Goal: Transaction & Acquisition: Purchase product/service

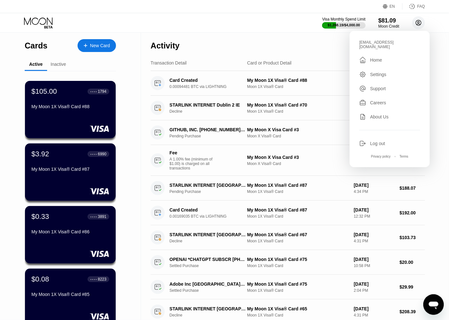
click at [283, 27] on div "Visa Monthly Spend Limit $1,288.19 / $4,000.00 $81.09 Moon Credit [EMAIL_ADDRES…" at bounding box center [224, 22] width 449 height 19
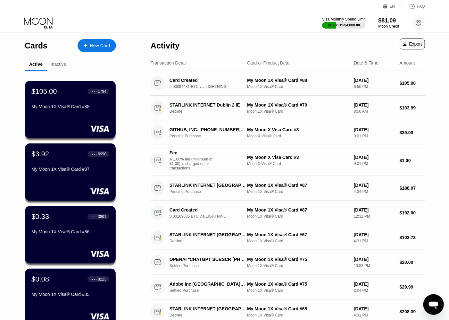
click at [98, 45] on div "New Card" at bounding box center [100, 45] width 20 height 5
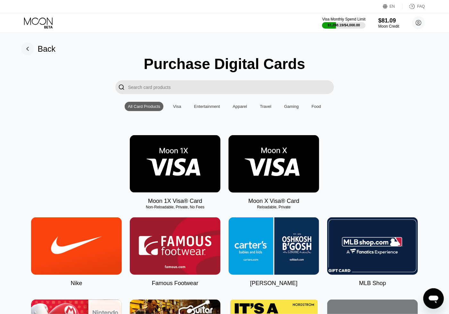
click at [179, 157] on img at bounding box center [175, 163] width 91 height 57
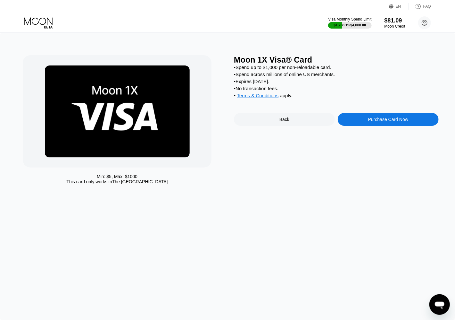
click at [386, 122] on div "Purchase Card Now" at bounding box center [389, 119] width 40 height 5
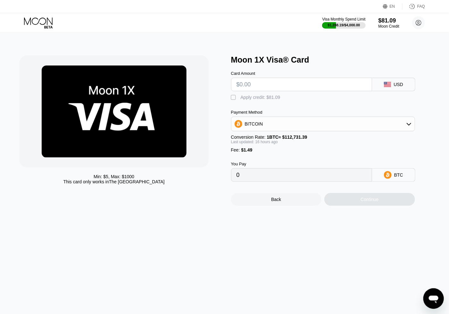
click at [329, 89] on input "text" at bounding box center [302, 84] width 130 height 13
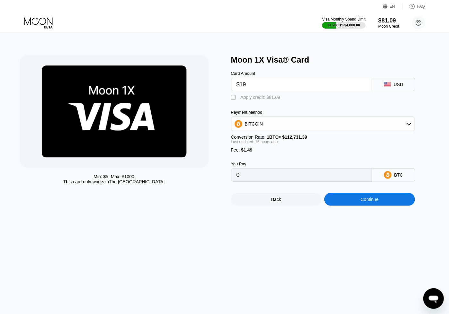
type input "$190"
type input "0.00169680"
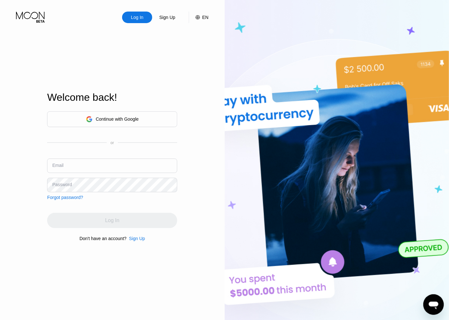
click at [131, 163] on input "text" at bounding box center [112, 165] width 130 height 14
paste input "[EMAIL_ADDRESS][DOMAIN_NAME]"
type input "[EMAIL_ADDRESS][DOMAIN_NAME]"
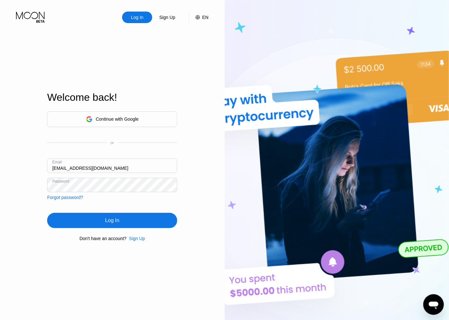
click at [79, 219] on div "Log In" at bounding box center [112, 220] width 130 height 15
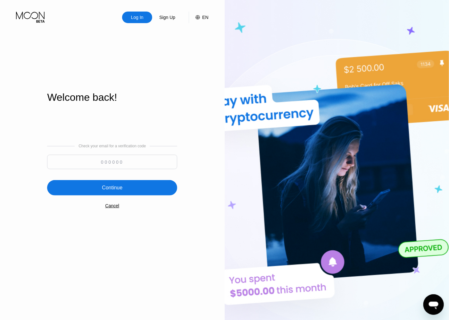
click at [105, 165] on input at bounding box center [112, 162] width 130 height 14
type input "194867"
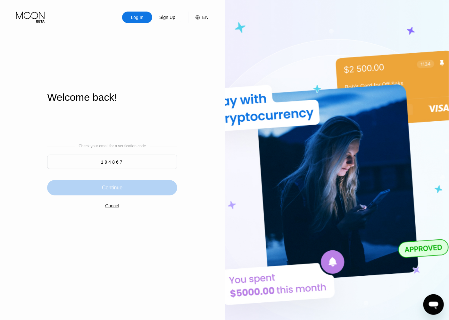
click at [115, 191] on div "Continue" at bounding box center [112, 187] width 21 height 6
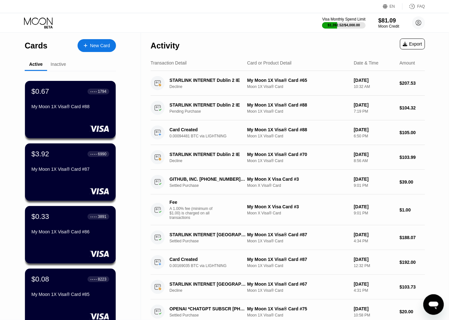
click at [99, 45] on div "New Card" at bounding box center [100, 45] width 20 height 5
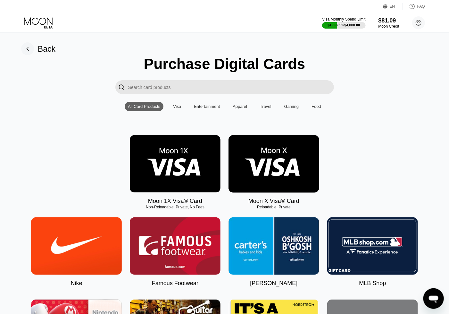
click at [211, 154] on img at bounding box center [175, 163] width 91 height 57
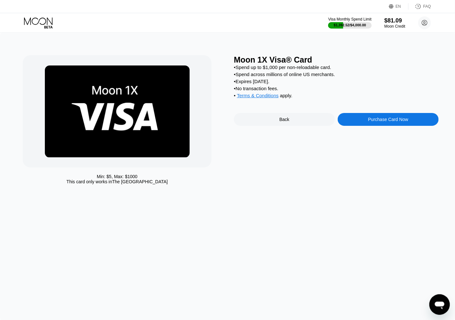
click at [370, 122] on div "Purchase Card Now" at bounding box center [389, 119] width 40 height 5
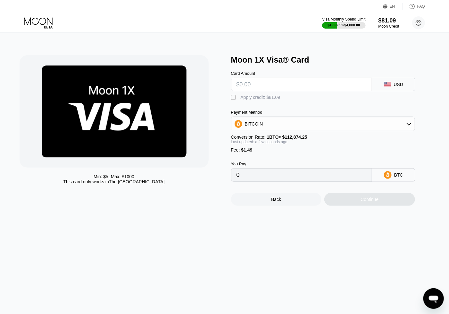
click at [285, 86] on input "text" at bounding box center [302, 84] width 130 height 13
type input "$19"
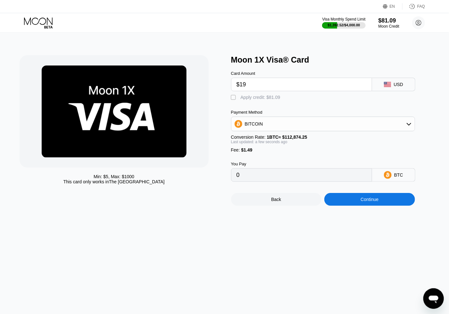
type input "0.00018153"
type input "$1900"
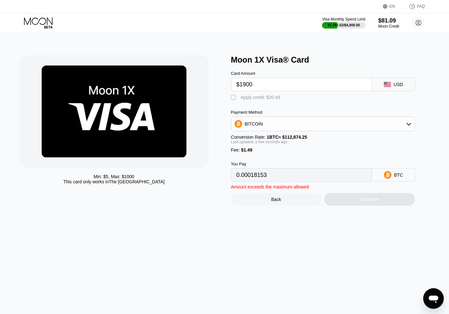
type input "0.01684610"
type input "$190"
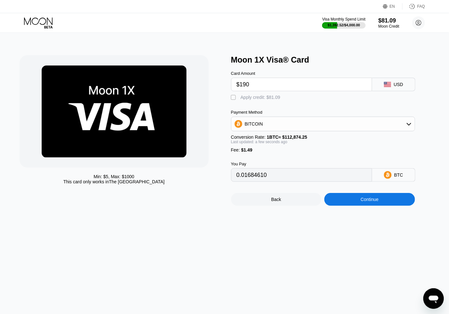
type input "0.00169649"
click at [372, 202] on div "Continue" at bounding box center [370, 199] width 18 height 5
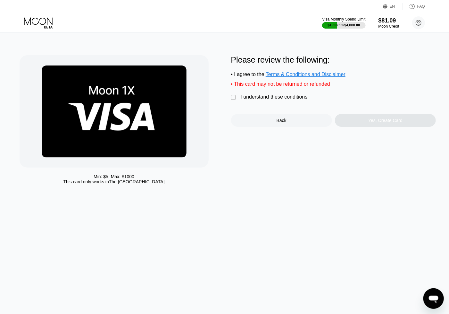
click at [287, 101] on div " I understand these conditions" at bounding box center [271, 97] width 80 height 7
click at [377, 123] on div "Yes, Create Card" at bounding box center [386, 120] width 34 height 5
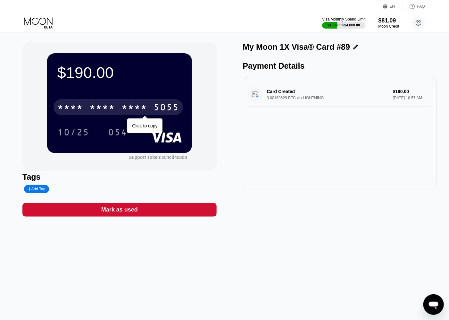
click at [106, 110] on div "* * * *" at bounding box center [102, 108] width 26 height 10
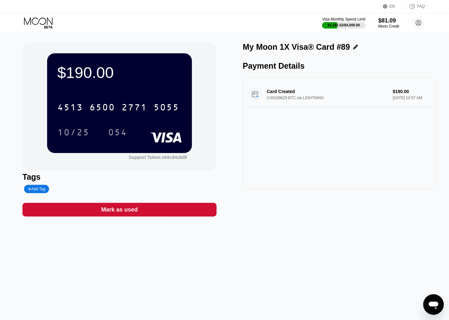
click at [405, 260] on div "$190.00 4513 6500 2771 5055 10/25 054 Support Token: c64cd4c8d8 Tags Add Tag Ma…" at bounding box center [224, 176] width 449 height 287
click at [123, 133] on div "054" at bounding box center [117, 133] width 19 height 10
